Goal: Entertainment & Leisure: Consume media (video, audio)

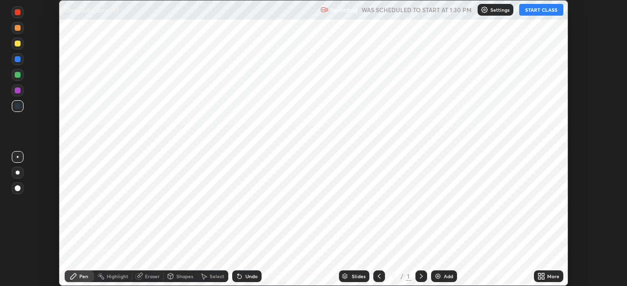
scroll to position [286, 626]
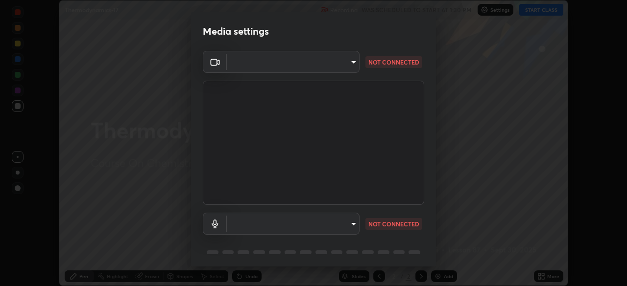
type input "440dc819fc980925616b5f394eaa9fa6086b7f53d6b22e7c60974c41b8a748ff"
type input "default"
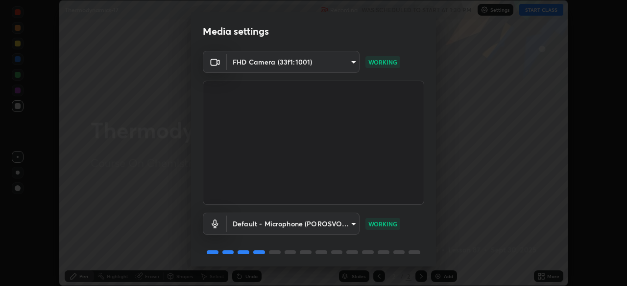
click at [378, 186] on video at bounding box center [313, 143] width 221 height 124
click at [379, 188] on video at bounding box center [313, 143] width 221 height 124
click at [381, 186] on video at bounding box center [313, 143] width 221 height 124
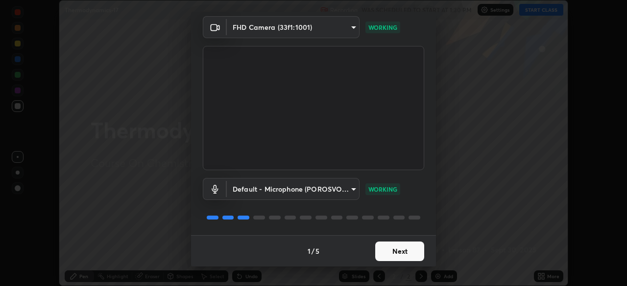
click at [404, 245] on button "Next" at bounding box center [399, 252] width 49 height 20
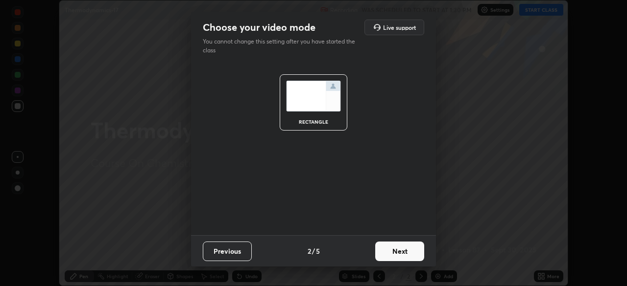
click at [411, 248] on button "Next" at bounding box center [399, 252] width 49 height 20
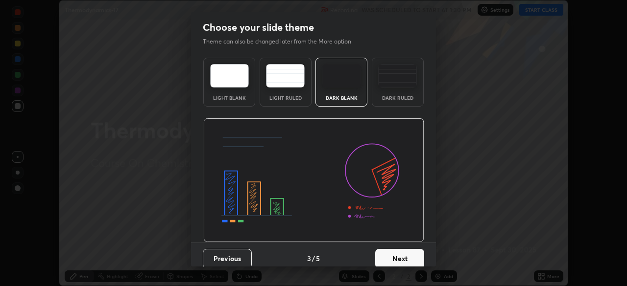
click at [407, 256] on button "Next" at bounding box center [399, 259] width 49 height 20
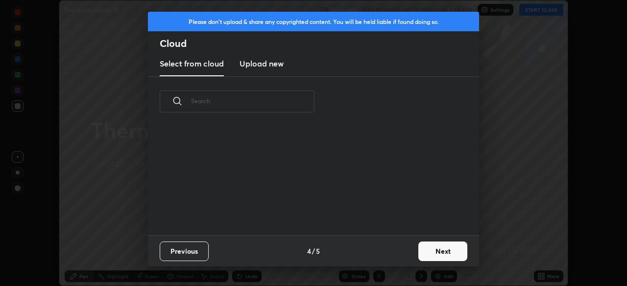
click at [437, 248] on button "Next" at bounding box center [442, 252] width 49 height 20
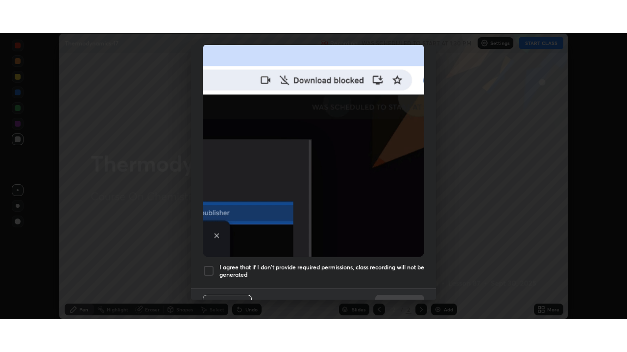
scroll to position [235, 0]
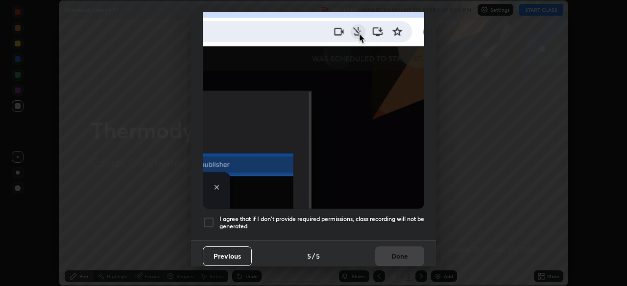
click at [352, 218] on h5 "I agree that if I don't provide required permissions, class recording will not …" at bounding box center [321, 222] width 205 height 15
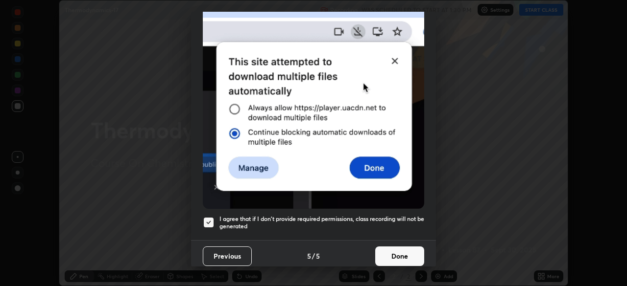
click at [387, 247] on button "Done" at bounding box center [399, 257] width 49 height 20
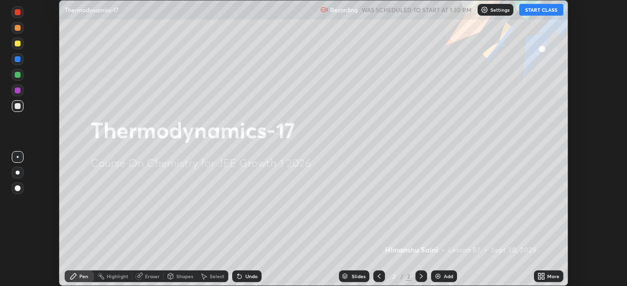
click at [540, 14] on button "START CLASS" at bounding box center [541, 10] width 44 height 12
click at [539, 275] on icon at bounding box center [539, 275] width 2 height 2
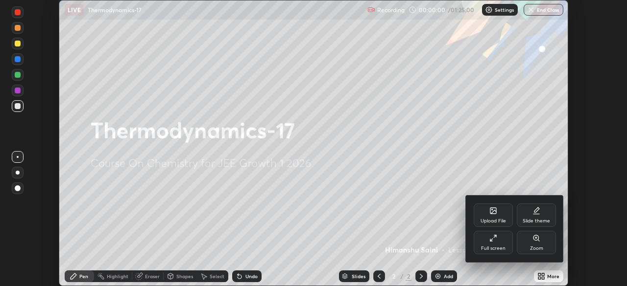
click at [497, 241] on div "Full screen" at bounding box center [492, 242] width 39 height 23
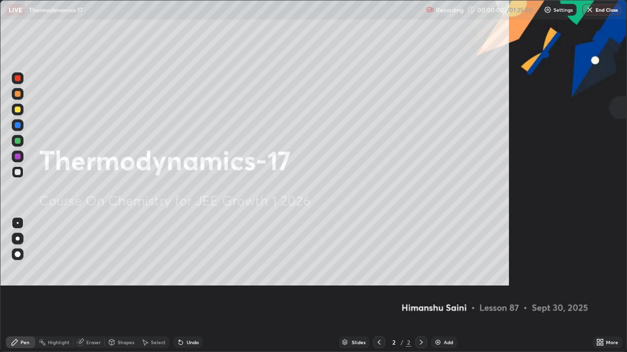
scroll to position [352, 627]
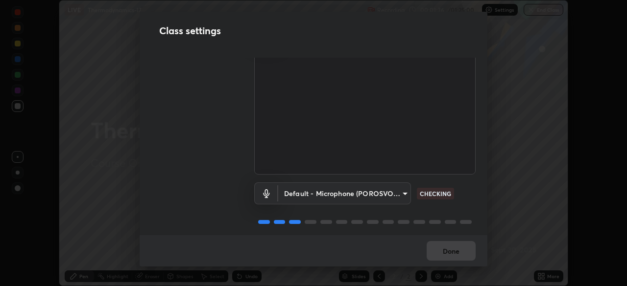
scroll to position [45, 0]
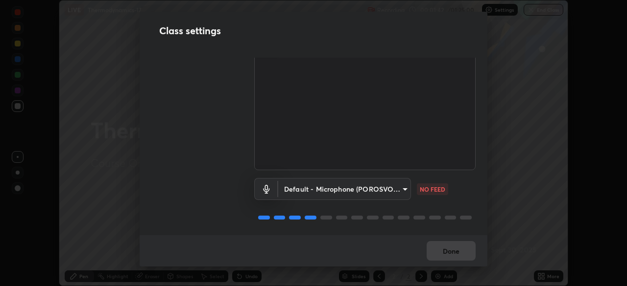
click at [397, 186] on body "Erase all LIVE Thermodynamics-17 Recording 00:01:42 / 01:25:00 Settings End Cla…" at bounding box center [313, 143] width 627 height 286
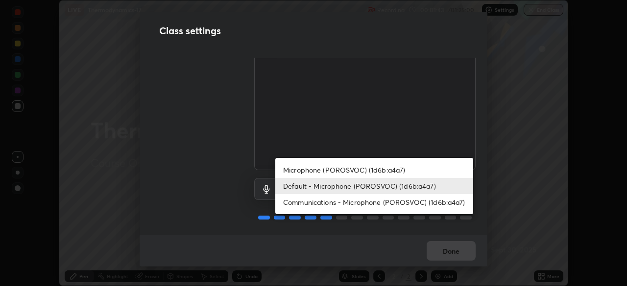
click at [408, 201] on li "Communications - Microphone (POROSVOC) (1d6b:a4a7)" at bounding box center [374, 202] width 198 height 16
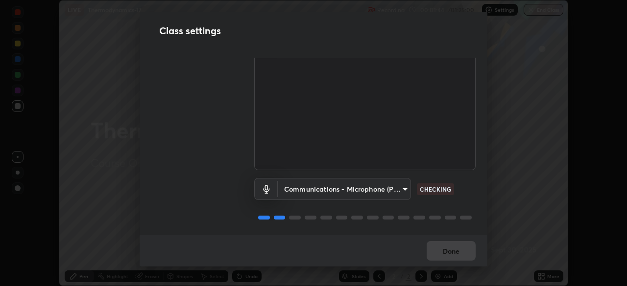
click at [391, 182] on body "Erase all LIVE Thermodynamics-17 Recording 00:01:44 / 01:25:00 Settings End Cla…" at bounding box center [313, 143] width 627 height 286
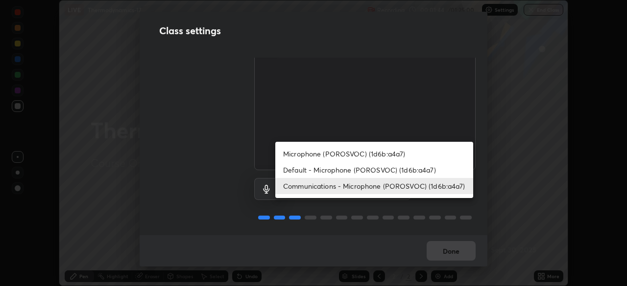
click at [423, 168] on li "Default - Microphone (POROSVOC) (1d6b:a4a7)" at bounding box center [374, 170] width 198 height 16
type input "default"
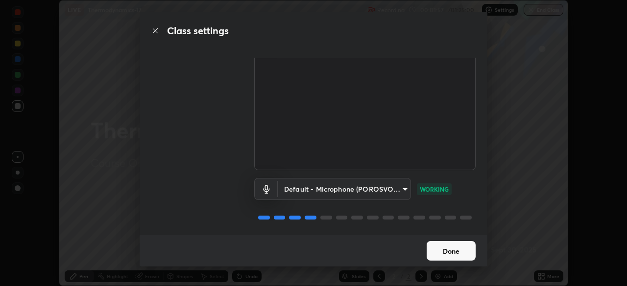
click at [466, 252] on button "Done" at bounding box center [450, 251] width 49 height 20
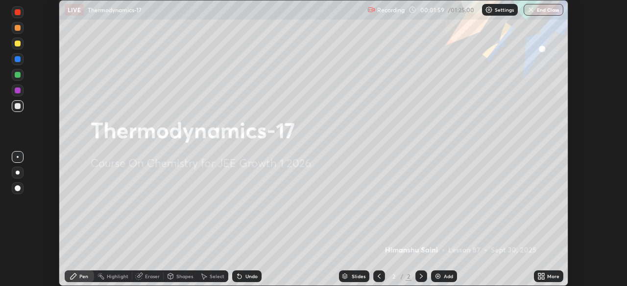
click at [554, 275] on div "More" at bounding box center [553, 276] width 12 height 5
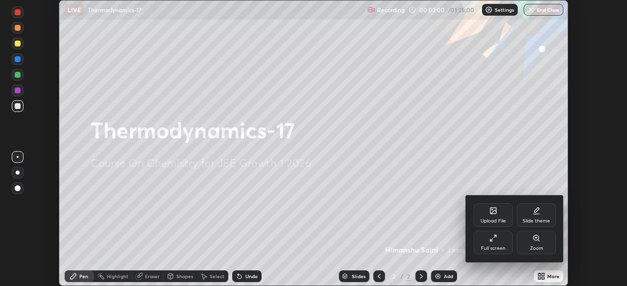
click at [499, 243] on div "Full screen" at bounding box center [492, 242] width 39 height 23
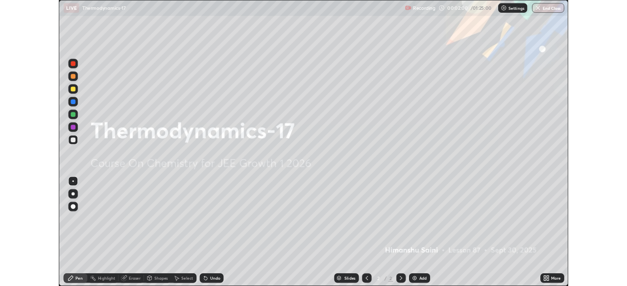
scroll to position [352, 627]
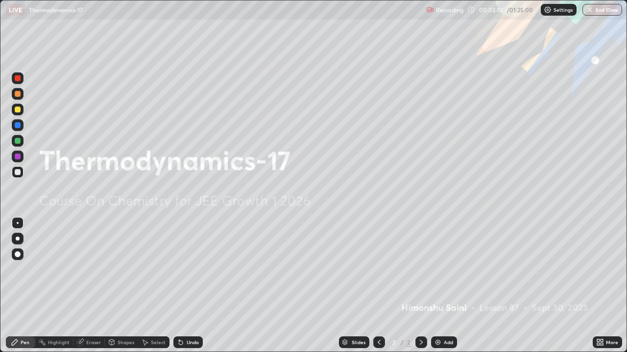
click at [446, 286] on div "Add" at bounding box center [448, 342] width 9 height 5
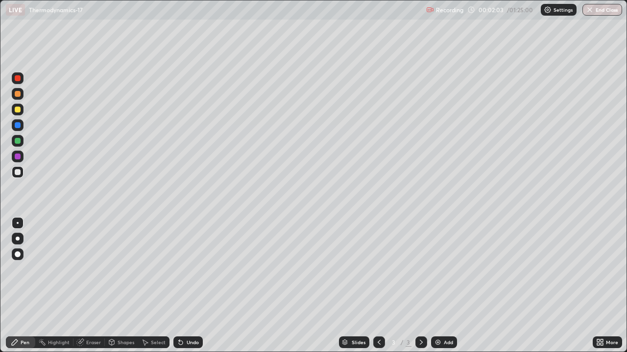
click at [21, 254] on div at bounding box center [18, 255] width 12 height 12
click at [20, 111] on div at bounding box center [18, 110] width 6 height 6
click at [18, 173] on div at bounding box center [18, 172] width 6 height 6
click at [601, 286] on icon at bounding box center [601, 341] width 2 height 2
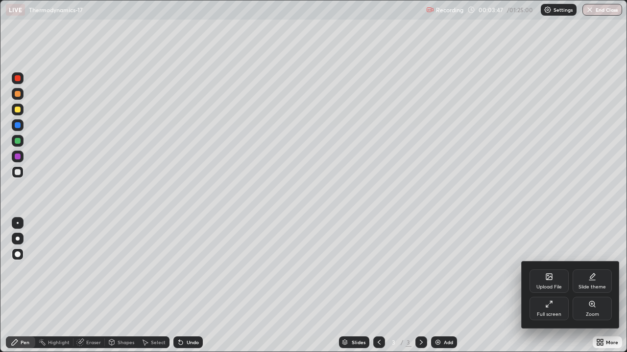
click at [546, 286] on icon at bounding box center [549, 305] width 8 height 8
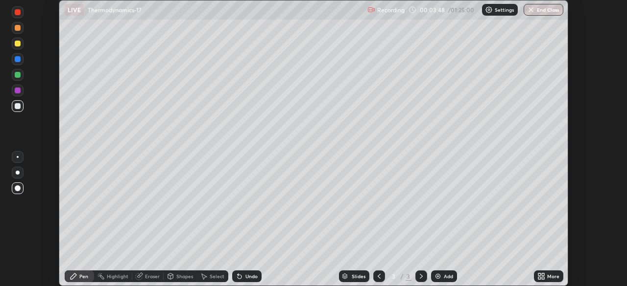
scroll to position [48670, 48330]
click at [538, 275] on icon at bounding box center [539, 275] width 2 height 2
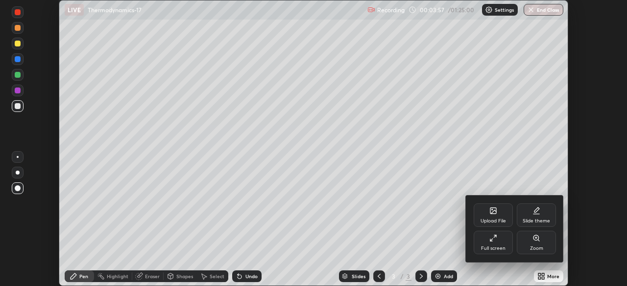
click at [496, 242] on div "Full screen" at bounding box center [492, 242] width 39 height 23
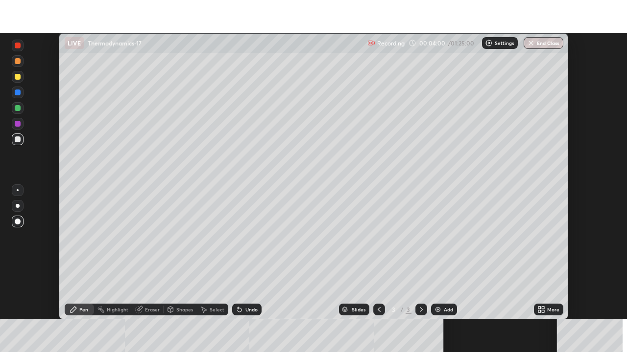
scroll to position [286, 626]
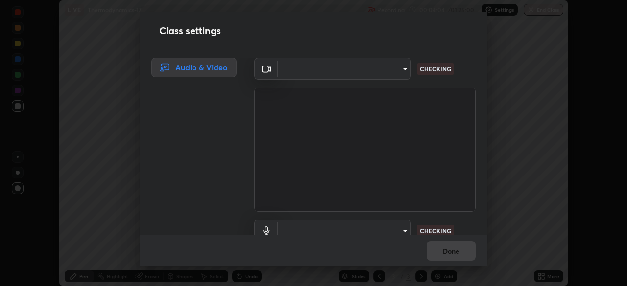
type input "440dc819fc980925616b5f394eaa9fa6086b7f53d6b22e7c60974c41b8a748ff"
type input "default"
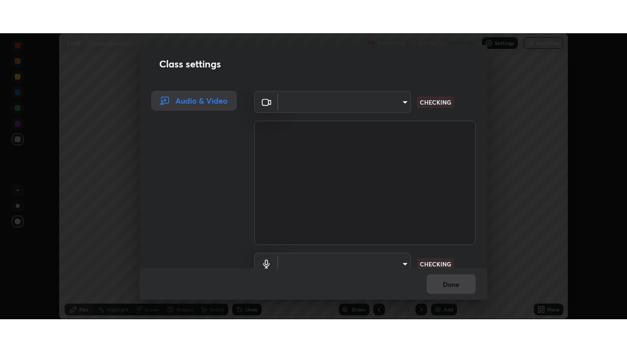
scroll to position [352, 627]
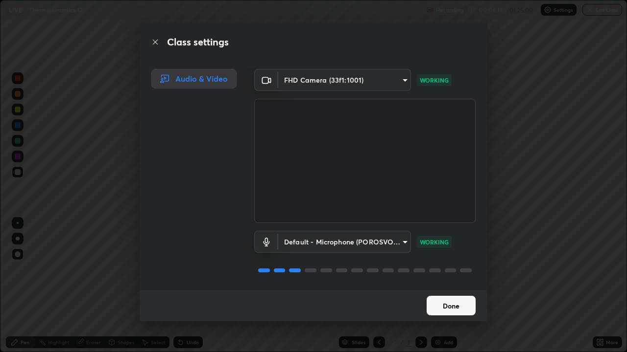
click at [455, 286] on button "Done" at bounding box center [450, 306] width 49 height 20
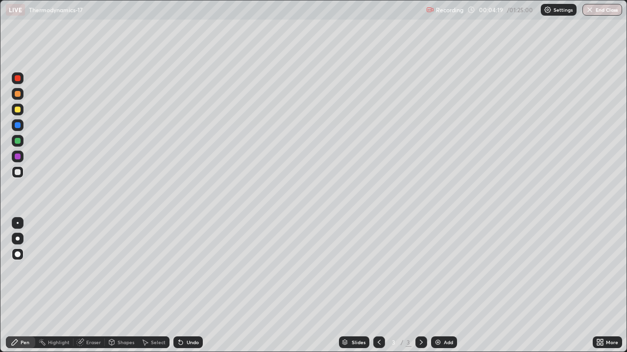
click at [99, 286] on div "Eraser" at bounding box center [88, 343] width 31 height 12
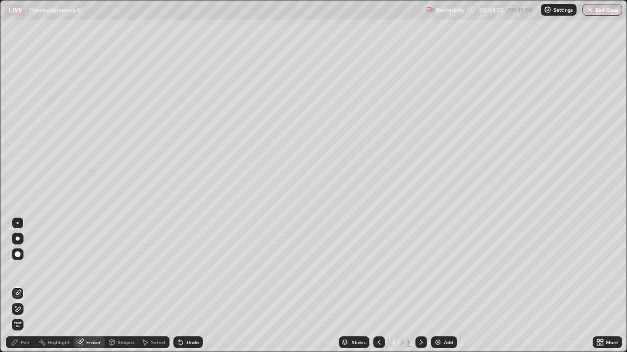
click at [31, 286] on div "Pen" at bounding box center [20, 343] width 29 height 12
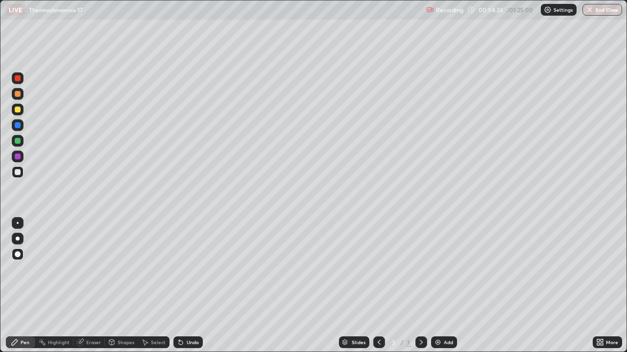
click at [16, 159] on div at bounding box center [18, 157] width 6 height 6
click at [22, 141] on div at bounding box center [18, 141] width 12 height 12
click at [21, 173] on div at bounding box center [18, 172] width 12 height 12
click at [18, 110] on div at bounding box center [18, 110] width 6 height 6
click at [98, 286] on div "Eraser" at bounding box center [93, 342] width 15 height 5
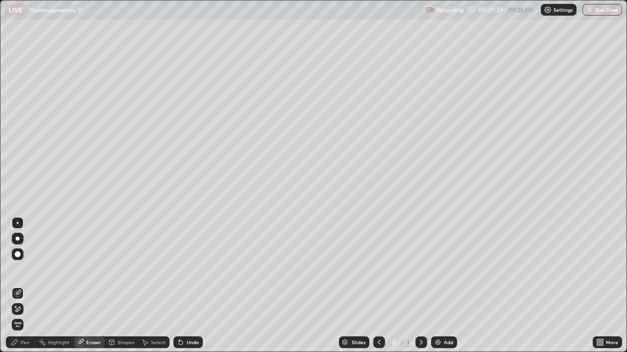
click at [142, 286] on div "Select" at bounding box center [153, 343] width 31 height 12
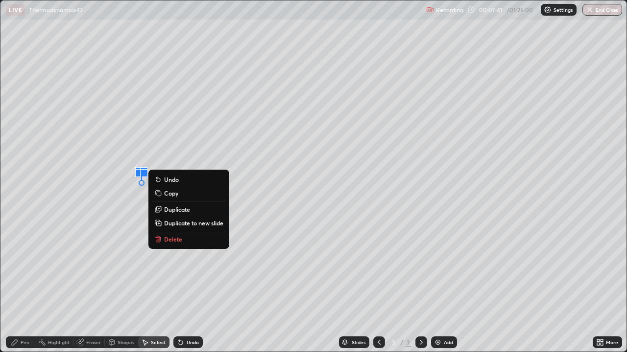
click at [92, 286] on div "Eraser" at bounding box center [93, 342] width 15 height 5
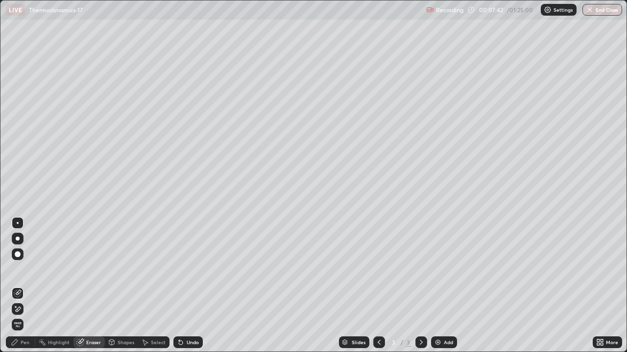
click at [30, 286] on div "Pen" at bounding box center [20, 343] width 29 height 12
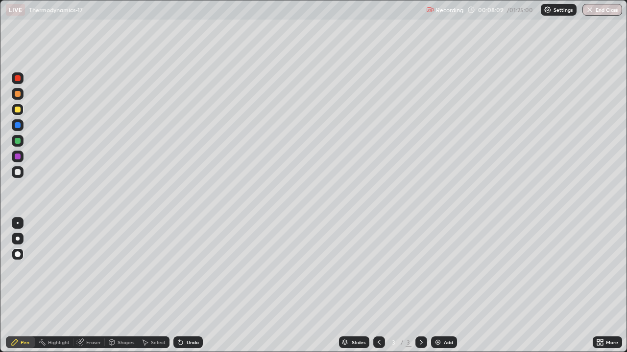
click at [446, 286] on div "Add" at bounding box center [448, 342] width 9 height 5
click at [20, 176] on div at bounding box center [18, 172] width 12 height 12
click at [441, 286] on div "Add" at bounding box center [444, 343] width 26 height 12
click at [112, 286] on icon at bounding box center [111, 341] width 5 height 1
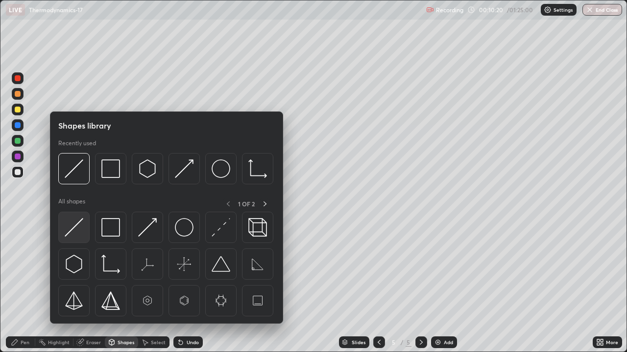
click at [80, 227] on img at bounding box center [74, 227] width 19 height 19
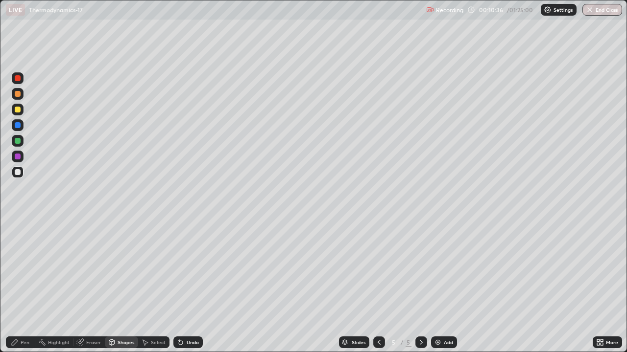
click at [18, 141] on div at bounding box center [18, 141] width 6 height 6
click at [19, 109] on div at bounding box center [18, 110] width 6 height 6
click at [26, 286] on div "Pen" at bounding box center [25, 342] width 9 height 5
click at [95, 286] on div "Eraser" at bounding box center [88, 343] width 31 height 12
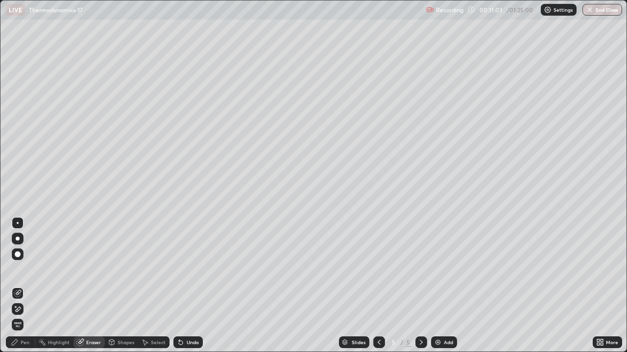
click at [124, 286] on div "Shapes" at bounding box center [125, 342] width 17 height 5
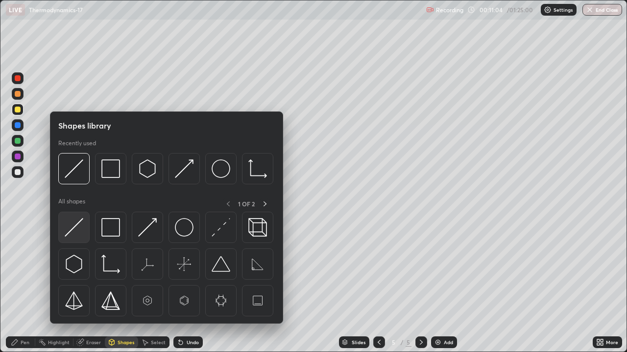
click at [88, 228] on div at bounding box center [73, 227] width 31 height 31
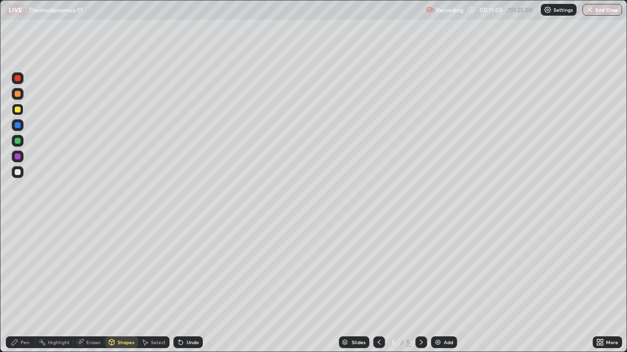
click at [27, 286] on div "Pen" at bounding box center [25, 342] width 9 height 5
click at [18, 171] on div at bounding box center [18, 172] width 6 height 6
click at [14, 140] on div at bounding box center [18, 141] width 12 height 12
click at [22, 174] on div at bounding box center [18, 172] width 12 height 12
click at [13, 127] on div at bounding box center [18, 125] width 12 height 12
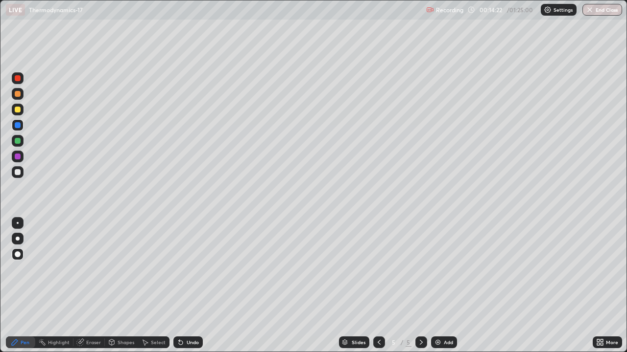
click at [86, 286] on div "Eraser" at bounding box center [93, 342] width 15 height 5
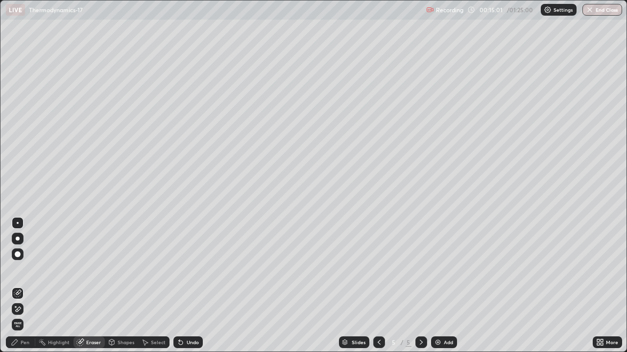
click at [22, 286] on div "Pen" at bounding box center [25, 342] width 9 height 5
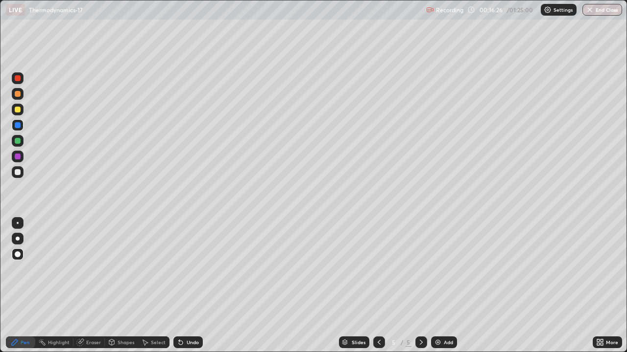
click at [91, 286] on div "Eraser" at bounding box center [93, 342] width 15 height 5
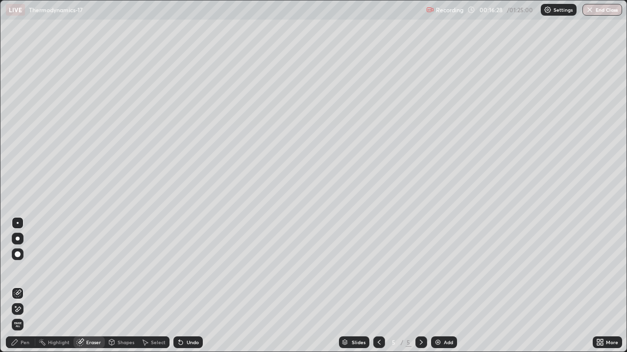
click at [33, 286] on div "Pen" at bounding box center [20, 343] width 29 height 12
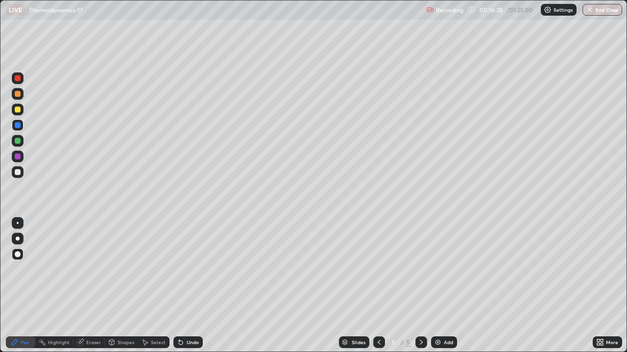
click at [14, 174] on div at bounding box center [18, 172] width 12 height 12
click at [18, 126] on div at bounding box center [18, 125] width 6 height 6
click at [92, 286] on div "Eraser" at bounding box center [88, 343] width 31 height 12
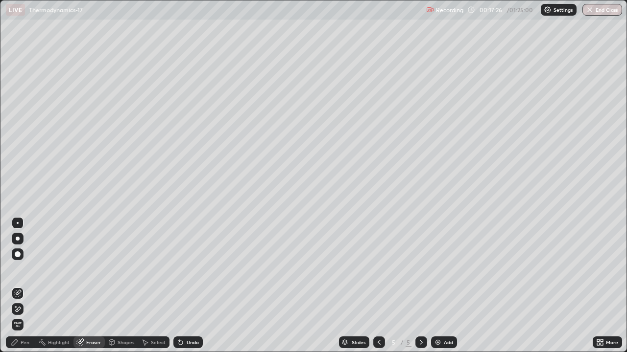
click at [25, 286] on div "Pen" at bounding box center [25, 342] width 9 height 5
click at [23, 286] on div "Pen" at bounding box center [20, 343] width 29 height 12
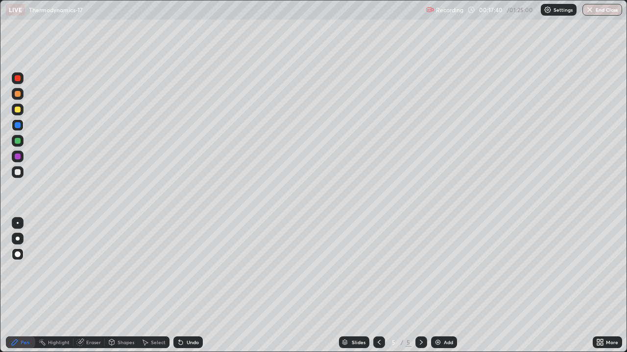
click at [22, 175] on div at bounding box center [18, 172] width 12 height 12
click at [23, 140] on div at bounding box center [18, 141] width 12 height 12
click at [440, 286] on img at bounding box center [438, 343] width 8 height 8
click at [19, 176] on div at bounding box center [18, 172] width 12 height 12
click at [19, 125] on div at bounding box center [18, 125] width 6 height 6
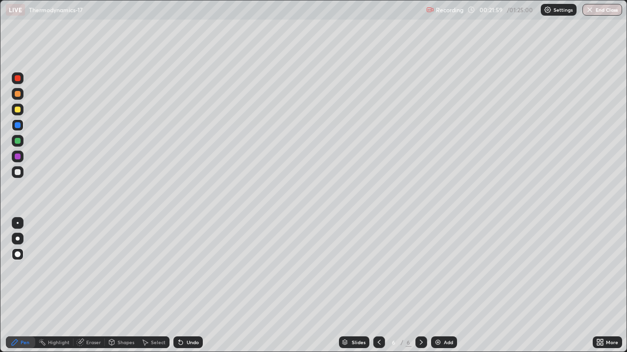
click at [378, 286] on icon at bounding box center [379, 343] width 8 height 8
click at [420, 286] on icon at bounding box center [421, 343] width 8 height 8
click at [378, 286] on icon at bounding box center [379, 343] width 8 height 8
click at [420, 286] on icon at bounding box center [421, 343] width 8 height 8
click at [377, 286] on icon at bounding box center [379, 343] width 8 height 8
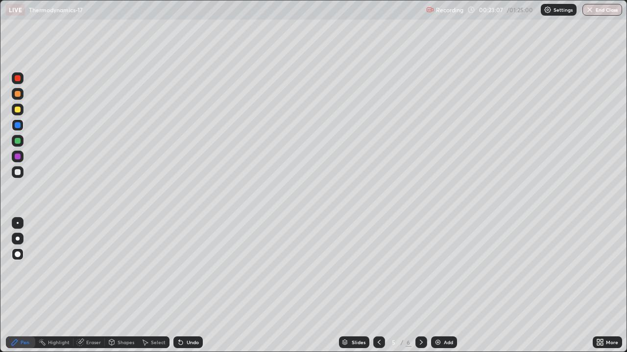
click at [420, 286] on icon at bounding box center [421, 343] width 8 height 8
click at [442, 286] on div "Add" at bounding box center [444, 343] width 26 height 12
click at [18, 173] on div at bounding box center [18, 172] width 6 height 6
click at [20, 286] on div "Pen" at bounding box center [20, 343] width 29 height 12
click at [21, 256] on div at bounding box center [18, 255] width 12 height 12
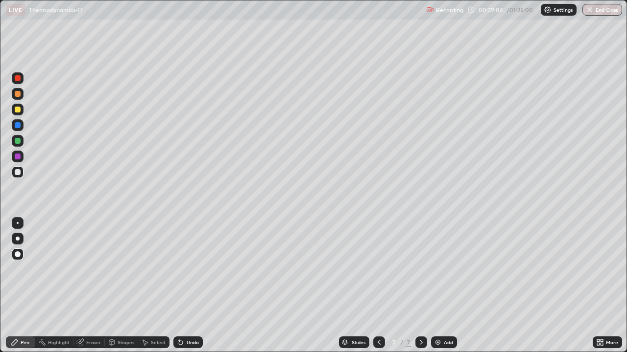
click at [20, 260] on div at bounding box center [18, 255] width 12 height 12
click at [444, 286] on div "Add" at bounding box center [448, 342] width 9 height 5
click at [23, 142] on div at bounding box center [18, 141] width 12 height 12
click at [23, 286] on div "Pen" at bounding box center [20, 343] width 29 height 12
click at [24, 286] on div "Pen" at bounding box center [20, 343] width 29 height 12
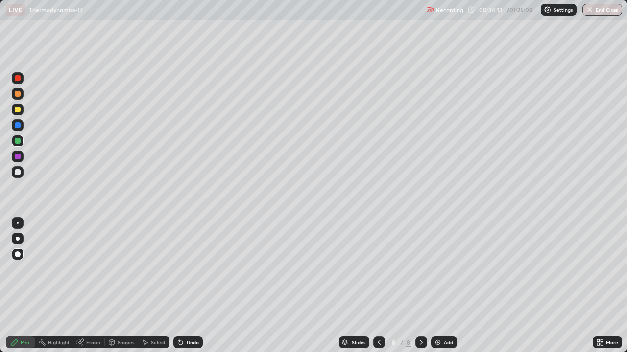
click at [15, 111] on div at bounding box center [18, 110] width 6 height 6
click at [22, 176] on div at bounding box center [18, 172] width 12 height 12
click at [18, 157] on div at bounding box center [18, 157] width 6 height 6
click at [16, 170] on div at bounding box center [18, 172] width 6 height 6
click at [440, 286] on img at bounding box center [438, 343] width 8 height 8
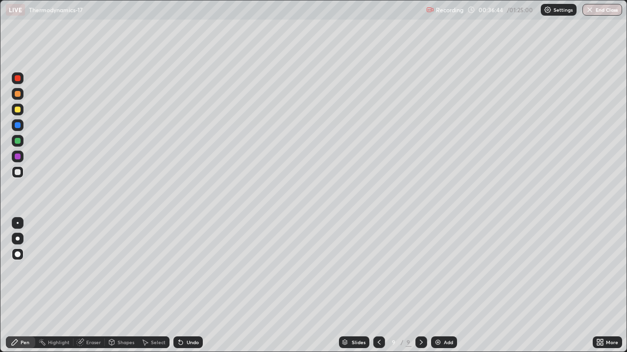
click at [15, 141] on div at bounding box center [18, 141] width 6 height 6
click at [21, 172] on div at bounding box center [18, 172] width 12 height 12
click at [18, 110] on div at bounding box center [18, 110] width 6 height 6
click at [438, 286] on img at bounding box center [438, 343] width 8 height 8
click at [17, 125] on div at bounding box center [18, 125] width 6 height 6
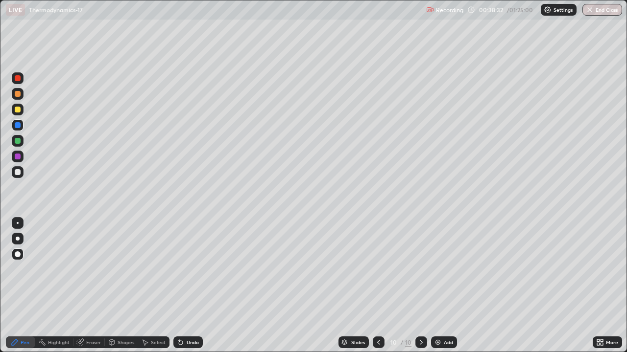
click at [17, 141] on div at bounding box center [18, 141] width 6 height 6
click at [17, 156] on div at bounding box center [18, 157] width 6 height 6
click at [16, 109] on div at bounding box center [18, 110] width 6 height 6
click at [382, 286] on div at bounding box center [379, 343] width 12 height 12
click at [420, 286] on icon at bounding box center [421, 343] width 8 height 8
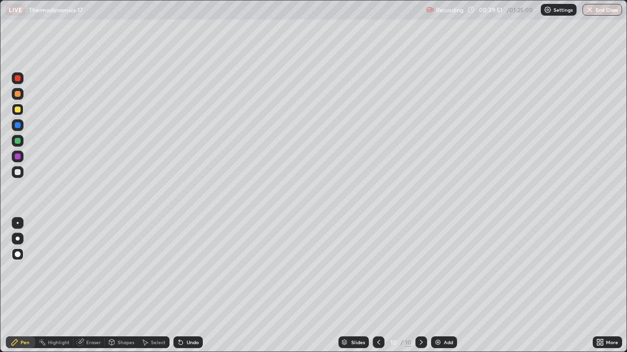
click at [442, 286] on div "Add" at bounding box center [444, 343] width 26 height 12
click at [19, 172] on div at bounding box center [18, 172] width 6 height 6
click at [18, 110] on div at bounding box center [18, 110] width 6 height 6
click at [191, 286] on div "Undo" at bounding box center [193, 342] width 12 height 5
click at [179, 286] on icon at bounding box center [181, 343] width 4 height 4
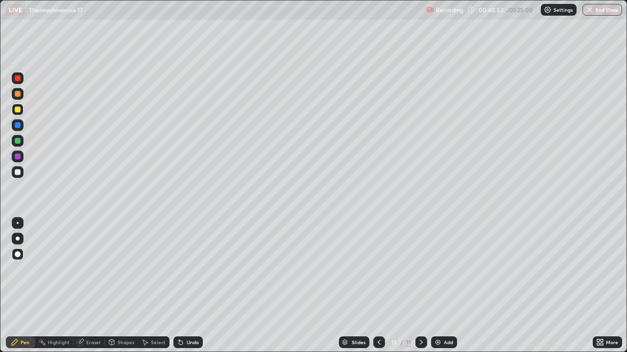
click at [180, 286] on icon at bounding box center [181, 343] width 8 height 8
click at [17, 173] on div at bounding box center [18, 172] width 6 height 6
click at [19, 158] on div at bounding box center [18, 157] width 6 height 6
click at [438, 286] on img at bounding box center [438, 343] width 8 height 8
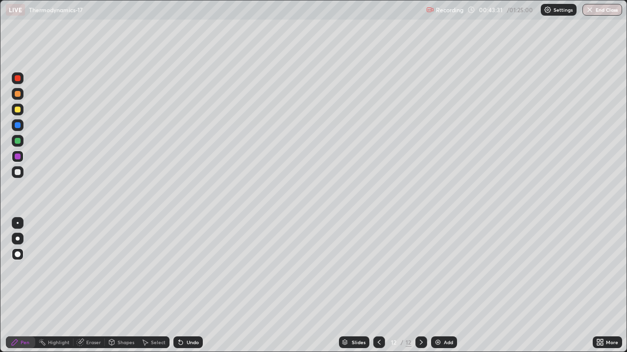
click at [17, 112] on div at bounding box center [18, 110] width 6 height 6
click at [183, 286] on icon at bounding box center [181, 343] width 8 height 8
click at [19, 172] on div at bounding box center [18, 172] width 6 height 6
click at [190, 286] on div "Undo" at bounding box center [193, 342] width 12 height 5
click at [20, 125] on div at bounding box center [18, 125] width 6 height 6
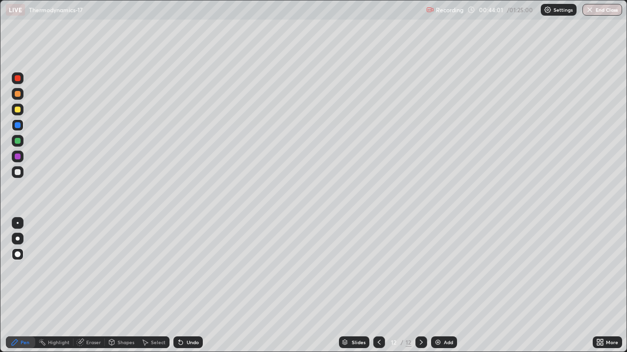
click at [19, 159] on div at bounding box center [18, 157] width 6 height 6
click at [191, 286] on div "Undo" at bounding box center [193, 342] width 12 height 5
click at [188, 286] on div "Undo" at bounding box center [187, 343] width 29 height 12
click at [92, 286] on div "Eraser" at bounding box center [93, 342] width 15 height 5
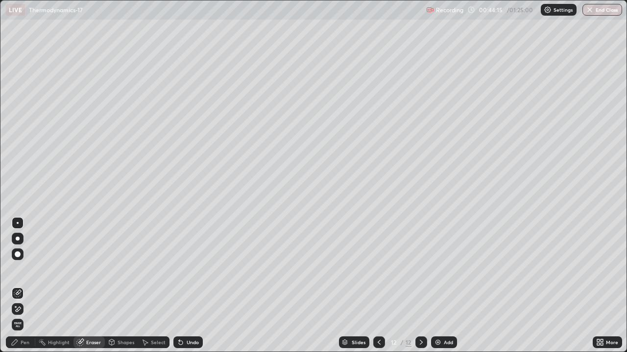
click at [24, 286] on div "Pen" at bounding box center [25, 342] width 9 height 5
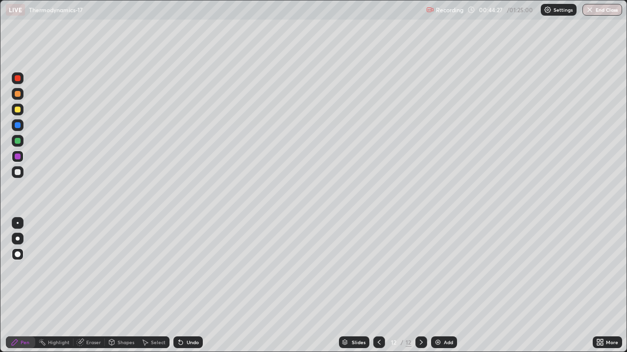
click at [23, 139] on div at bounding box center [18, 141] width 12 height 12
click at [442, 286] on div "Add" at bounding box center [444, 343] width 26 height 12
click at [187, 286] on div "Undo" at bounding box center [193, 342] width 12 height 5
click at [188, 286] on div "Undo" at bounding box center [193, 342] width 12 height 5
click at [191, 286] on div "Undo" at bounding box center [193, 342] width 12 height 5
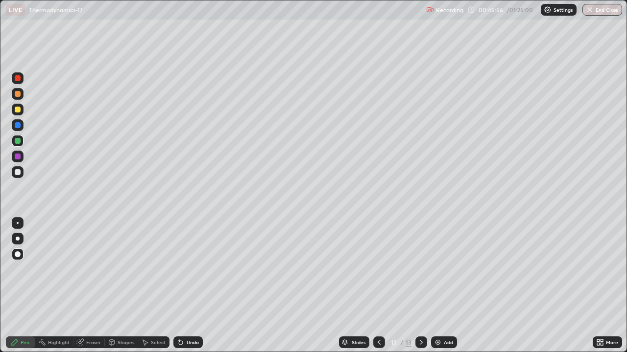
click at [195, 286] on div "Undo" at bounding box center [193, 342] width 12 height 5
click at [438, 286] on img at bounding box center [438, 343] width 8 height 8
click at [83, 286] on icon at bounding box center [80, 343] width 8 height 8
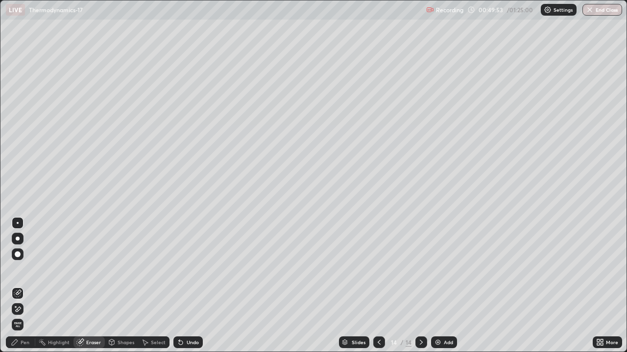
click at [23, 286] on div "Pen" at bounding box center [20, 343] width 29 height 12
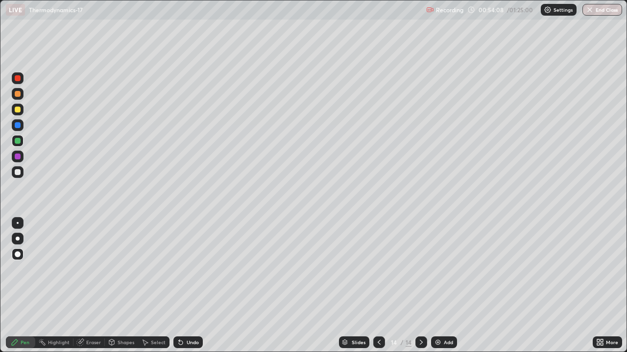
click at [17, 123] on div at bounding box center [18, 125] width 6 height 6
click at [444, 286] on div "Add" at bounding box center [448, 342] width 9 height 5
click at [15, 109] on div at bounding box center [18, 110] width 6 height 6
click at [18, 176] on div at bounding box center [18, 172] width 12 height 12
click at [445, 286] on div "Add" at bounding box center [448, 342] width 9 height 5
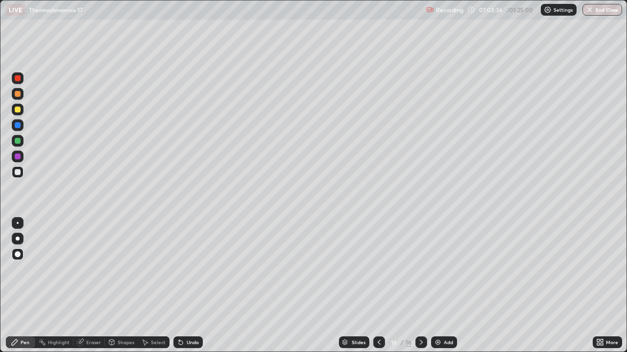
click at [18, 109] on div at bounding box center [18, 110] width 6 height 6
click at [192, 286] on div "Undo" at bounding box center [193, 342] width 12 height 5
click at [187, 286] on div "Undo" at bounding box center [193, 342] width 12 height 5
click at [187, 286] on div "Undo" at bounding box center [187, 343] width 29 height 12
click at [20, 170] on div at bounding box center [18, 172] width 6 height 6
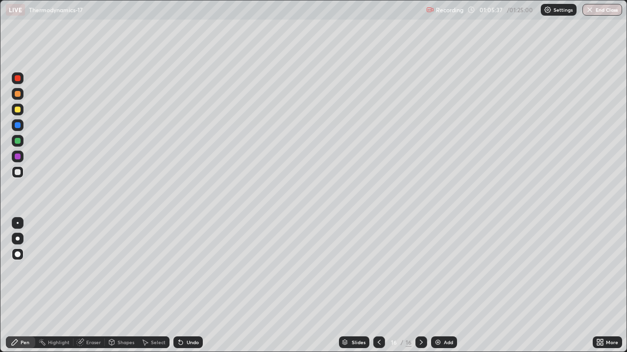
click at [18, 157] on div at bounding box center [18, 157] width 6 height 6
click at [437, 286] on img at bounding box center [438, 343] width 8 height 8
click at [20, 172] on div at bounding box center [18, 172] width 6 height 6
click at [444, 286] on div "Add" at bounding box center [448, 342] width 9 height 5
click at [22, 112] on div at bounding box center [18, 110] width 12 height 12
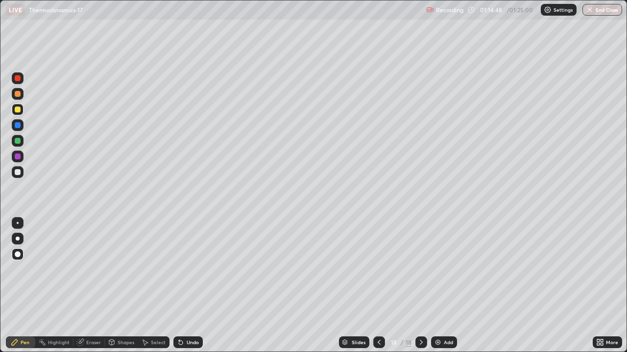
click at [91, 286] on div "Eraser" at bounding box center [93, 342] width 15 height 5
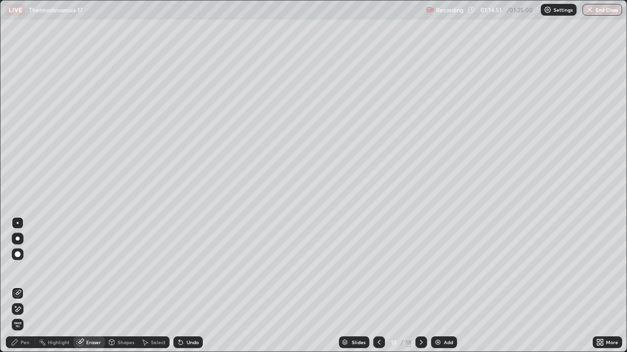
click at [20, 286] on div "Pen" at bounding box center [20, 343] width 29 height 12
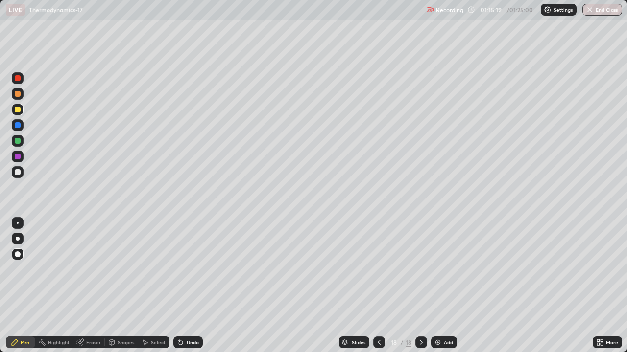
click at [18, 174] on div at bounding box center [18, 172] width 6 height 6
click at [18, 109] on div at bounding box center [18, 110] width 6 height 6
click at [190, 286] on div "Undo" at bounding box center [193, 342] width 12 height 5
click at [441, 286] on div "Add" at bounding box center [444, 343] width 26 height 12
click at [597, 10] on button "End Class" at bounding box center [602, 10] width 39 height 12
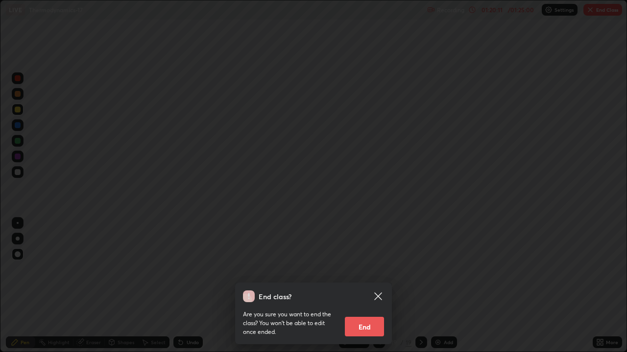
click at [368, 286] on button "End" at bounding box center [364, 327] width 39 height 20
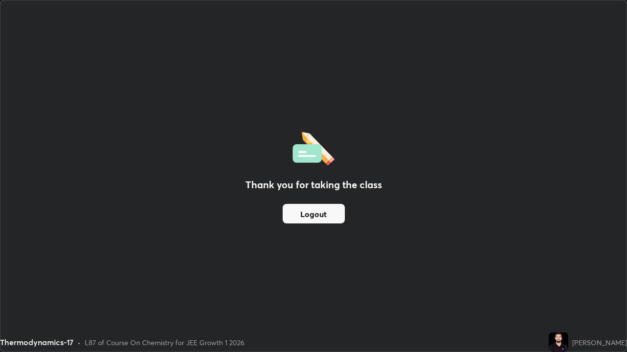
click at [322, 215] on button "Logout" at bounding box center [313, 214] width 62 height 20
